Goal: Task Accomplishment & Management: Use online tool/utility

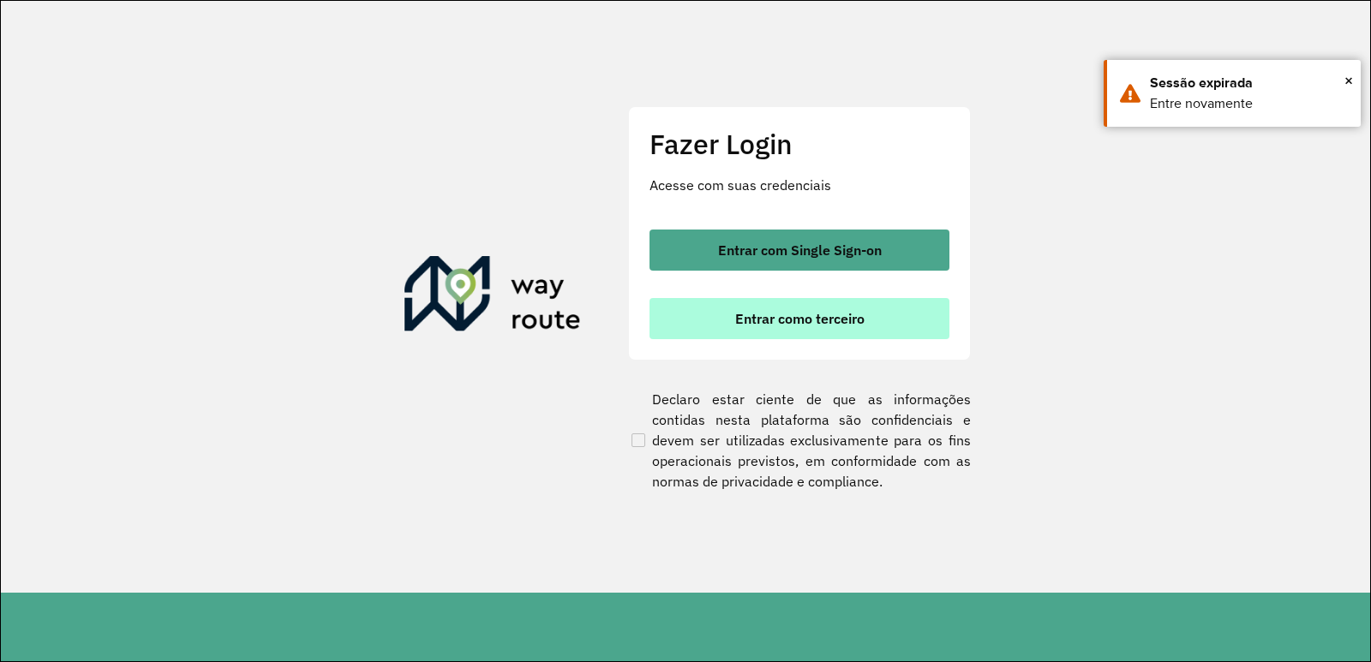
click at [723, 310] on button "Entrar como terceiro" at bounding box center [800, 318] width 300 height 41
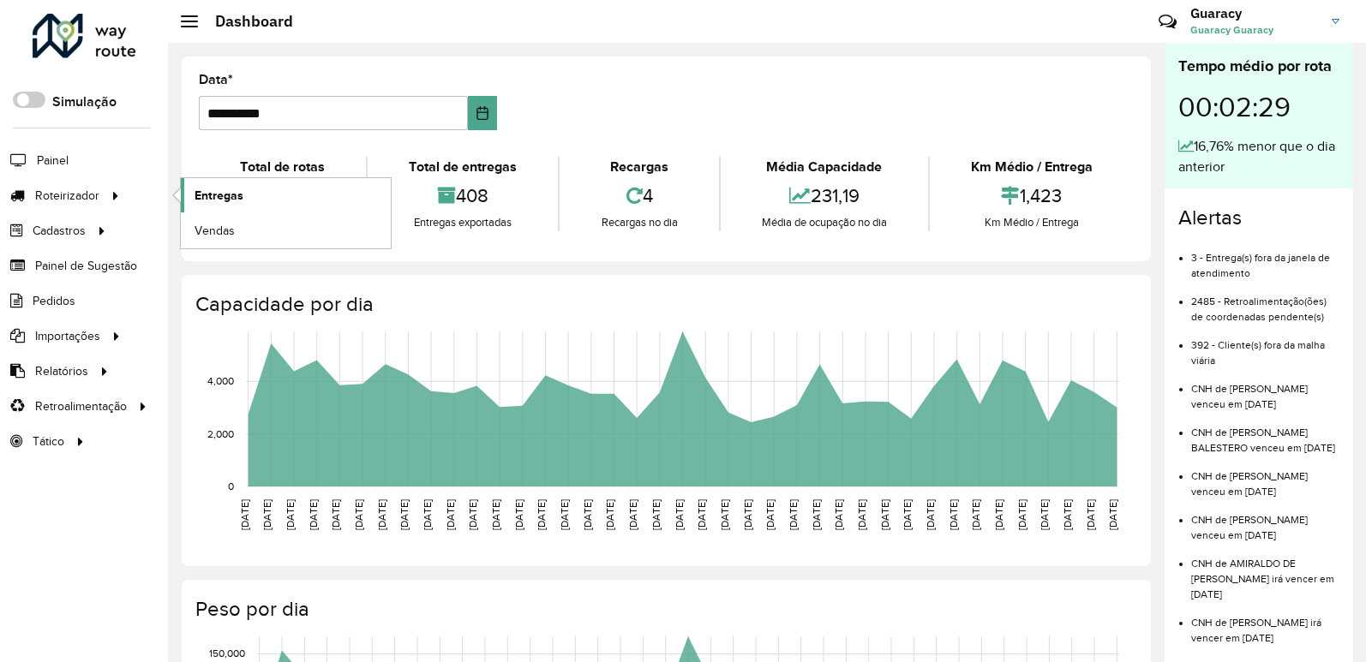
click at [209, 205] on link "Entregas" at bounding box center [286, 195] width 210 height 34
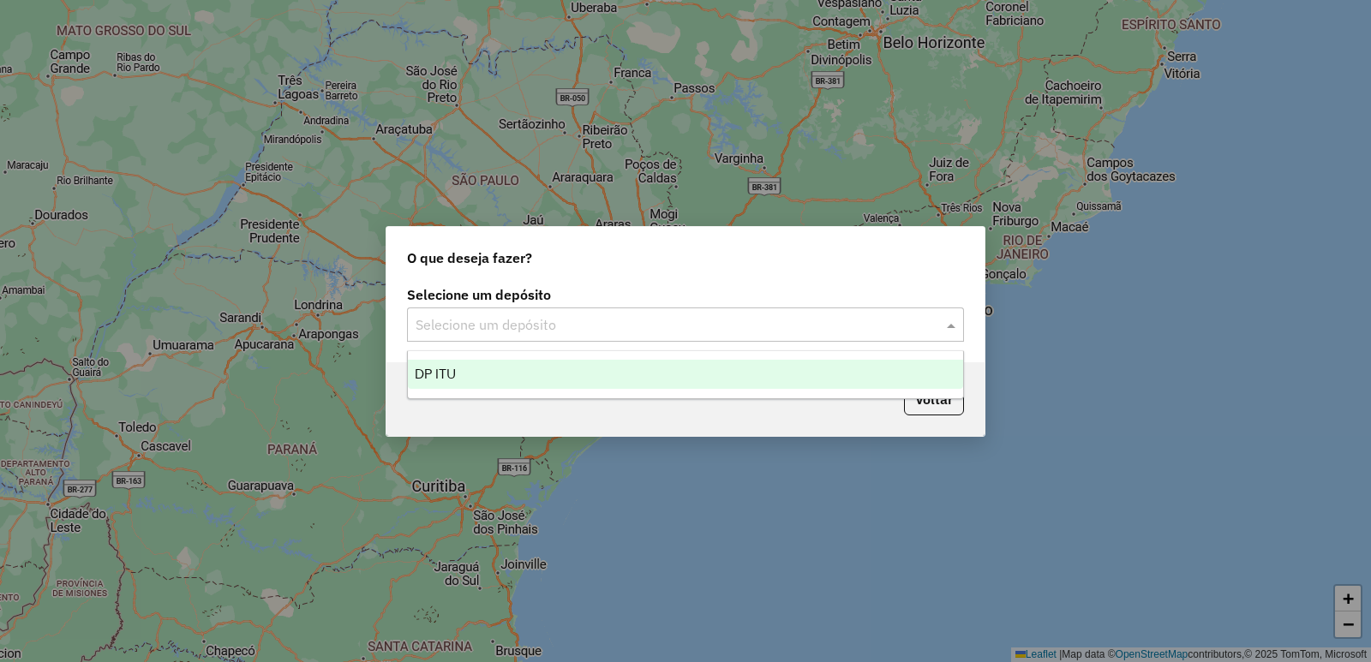
click at [622, 335] on div "Selecione um depósito" at bounding box center [685, 325] width 557 height 34
click at [624, 386] on div "DP ITU" at bounding box center [685, 374] width 555 height 29
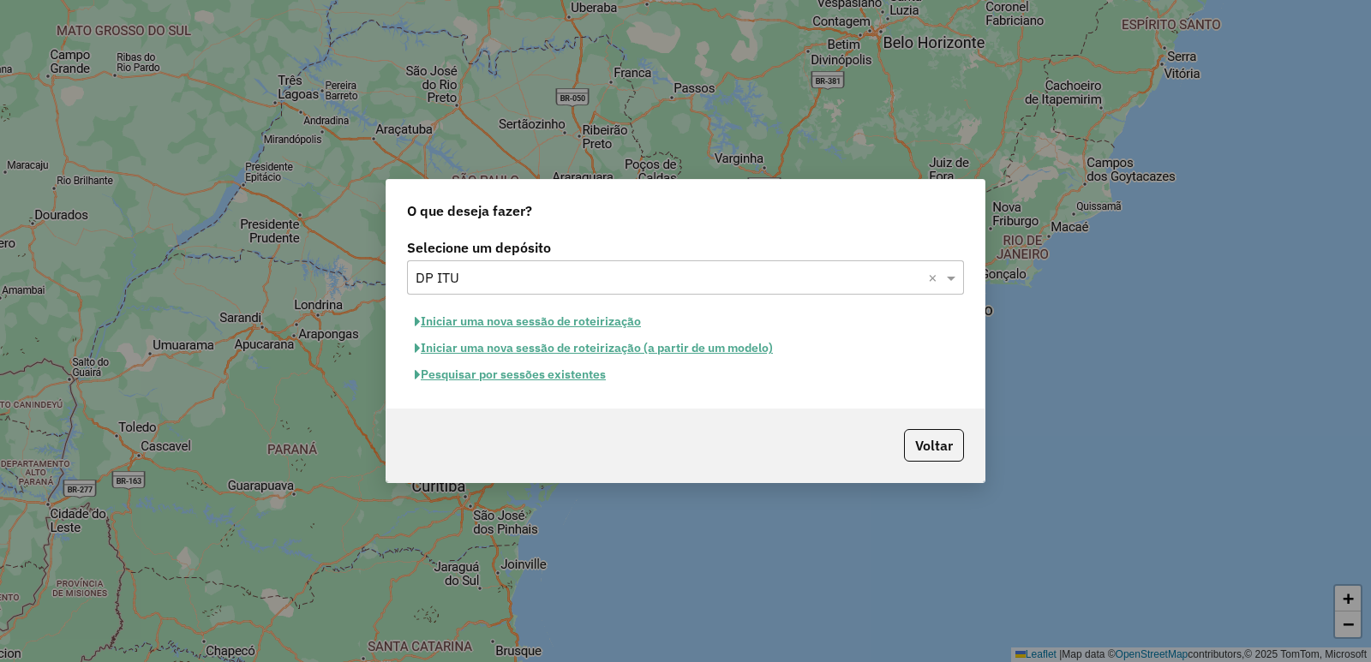
click at [584, 380] on button "Pesquisar por sessões existentes" at bounding box center [510, 375] width 207 height 27
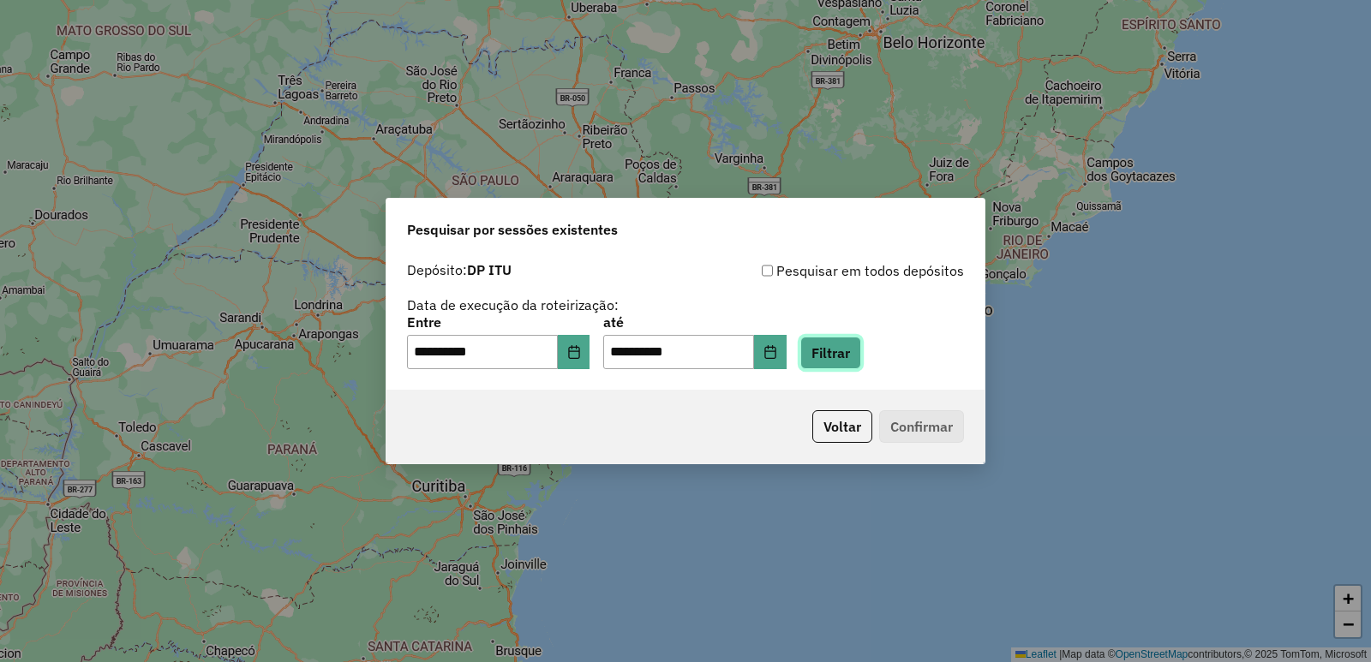
click at [852, 358] on button "Filtrar" at bounding box center [830, 353] width 61 height 33
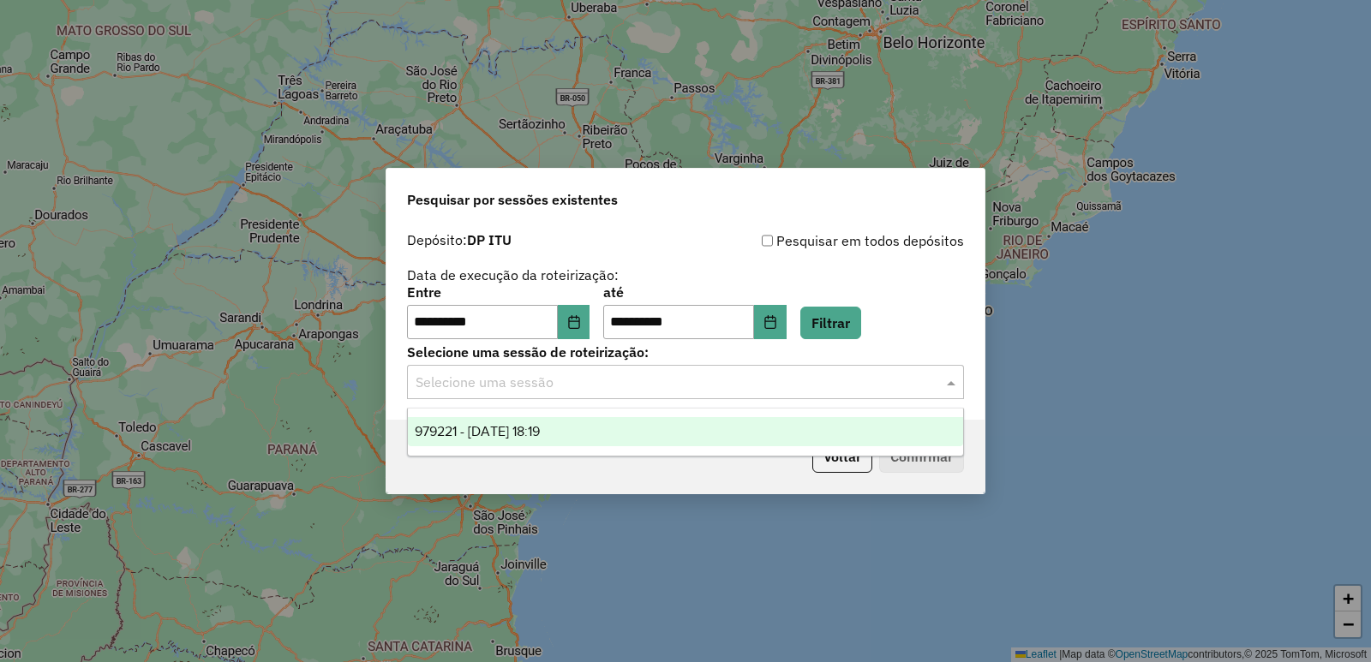
click at [655, 379] on input "text" at bounding box center [669, 383] width 506 height 21
drag, startPoint x: 655, startPoint y: 434, endPoint x: 800, endPoint y: 464, distance: 148.6
click at [655, 436] on div "979221 - 14/08/2025 18:19" at bounding box center [685, 431] width 555 height 29
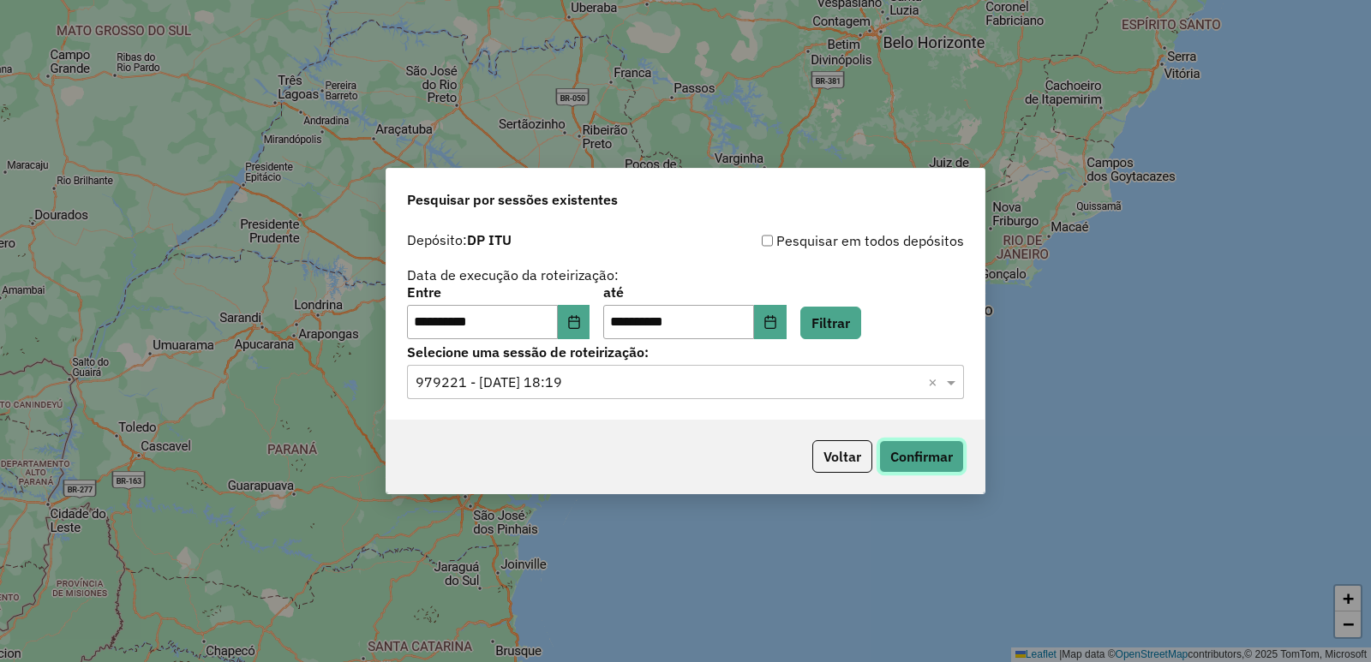
click at [908, 448] on button "Confirmar" at bounding box center [921, 456] width 85 height 33
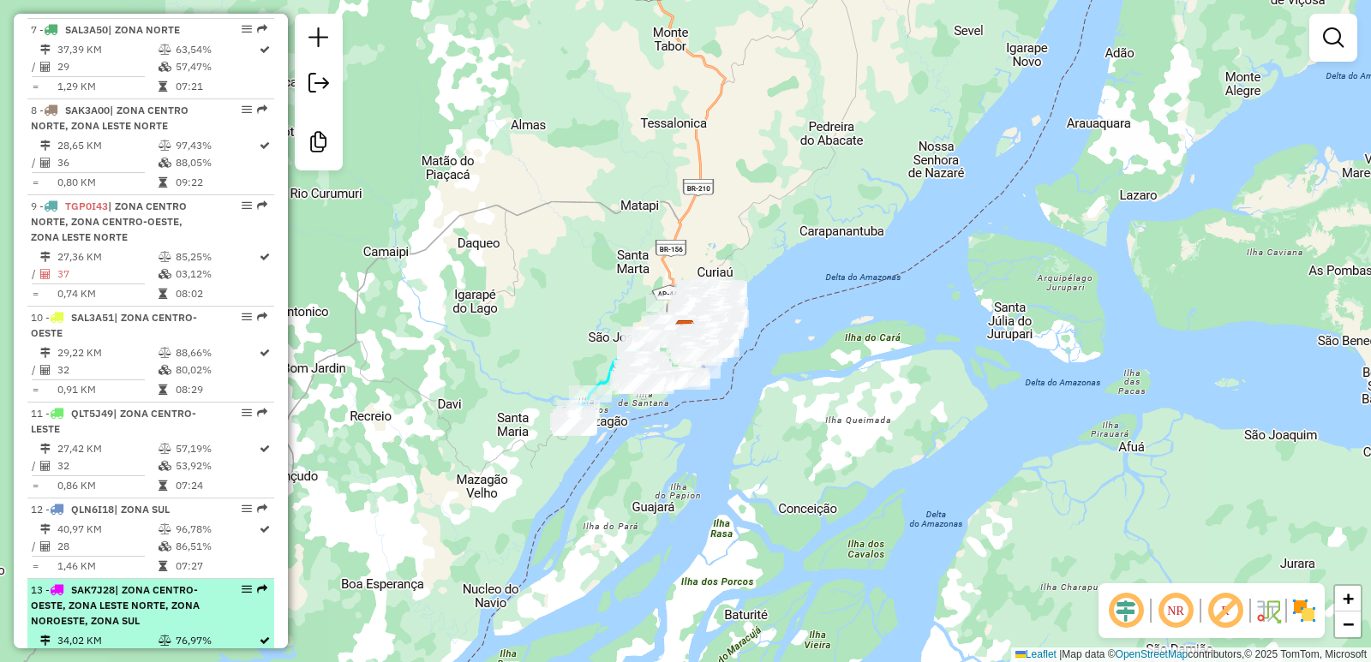
scroll to position [1206, 0]
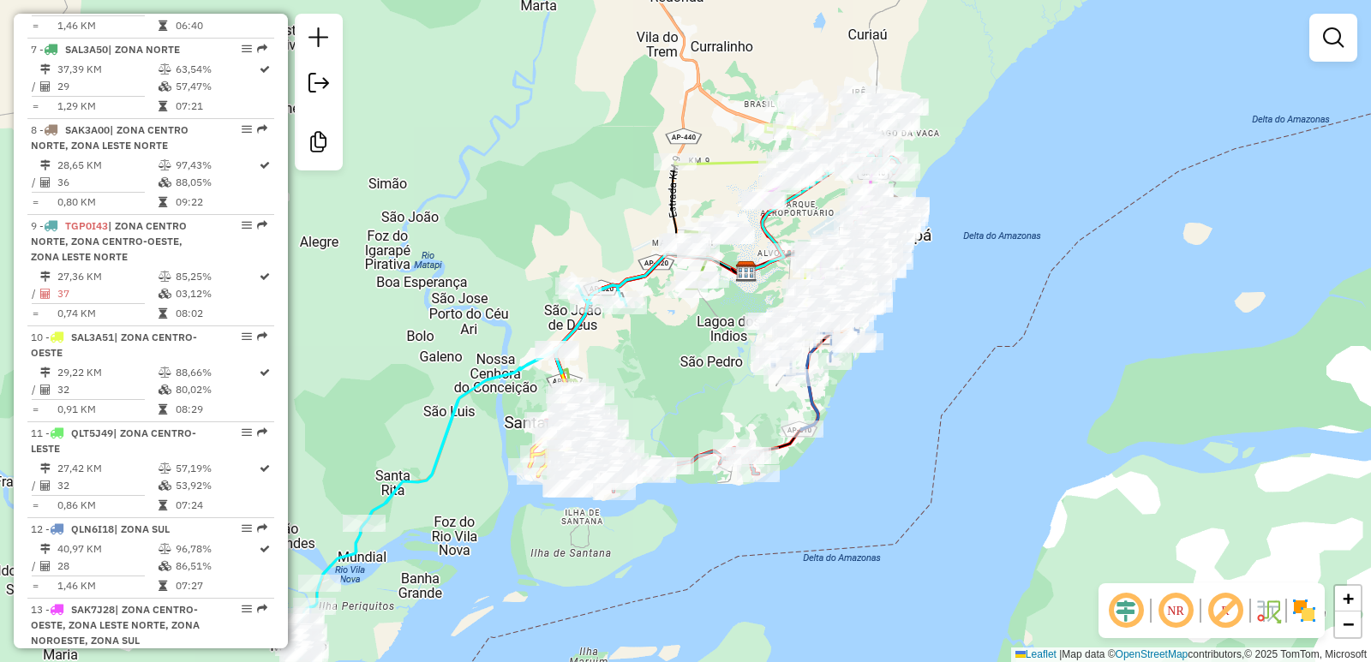
drag, startPoint x: 674, startPoint y: 324, endPoint x: 405, endPoint y: 361, distance: 270.7
click at [405, 361] on div "Janela de atendimento Grade de atendimento Capacidade Transportadoras Veículos …" at bounding box center [685, 331] width 1371 height 662
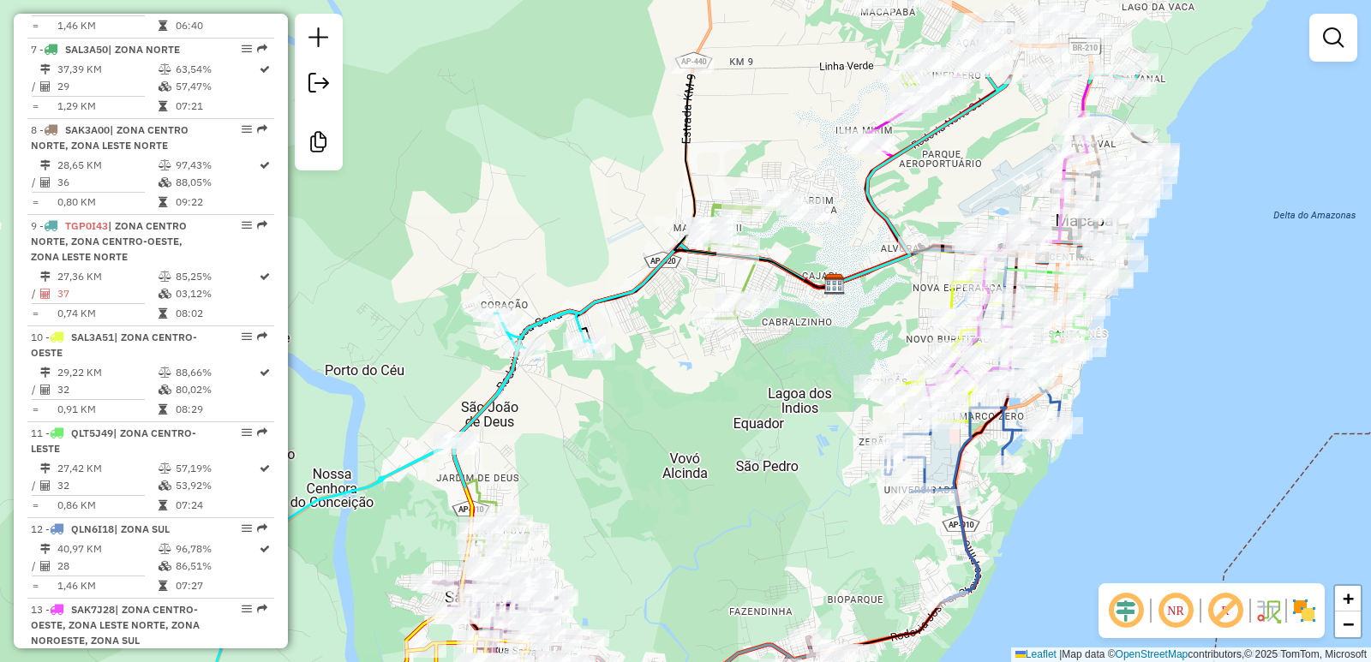
drag, startPoint x: 711, startPoint y: 344, endPoint x: 708, endPoint y: 484, distance: 140.6
click at [708, 484] on div "Janela de atendimento Grade de atendimento Capacidade Transportadoras Veículos …" at bounding box center [685, 331] width 1371 height 662
